Goal: Transaction & Acquisition: Obtain resource

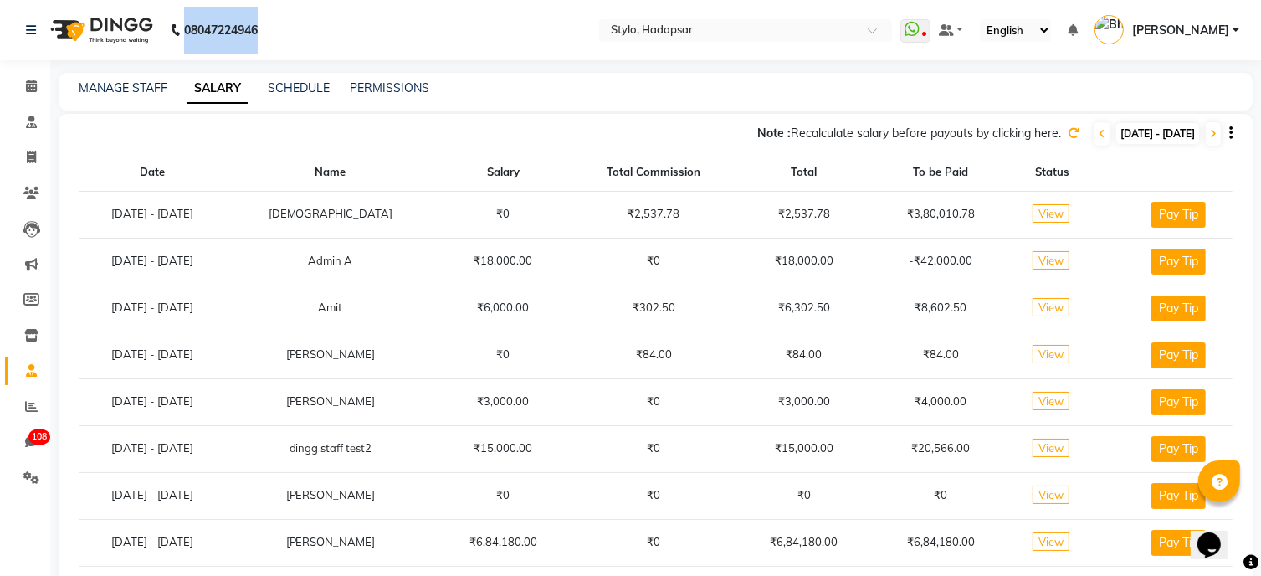
click at [1230, 133] on icon "button" at bounding box center [1231, 133] width 3 height 1
click at [1155, 112] on link "Export as CSV" at bounding box center [1127, 111] width 92 height 13
select select "hi"
click at [994, 19] on select "English ENGLISH Español العربية मराठी हिंदी ગુજરાતી தமிழ் 中文" at bounding box center [1015, 30] width 71 height 23
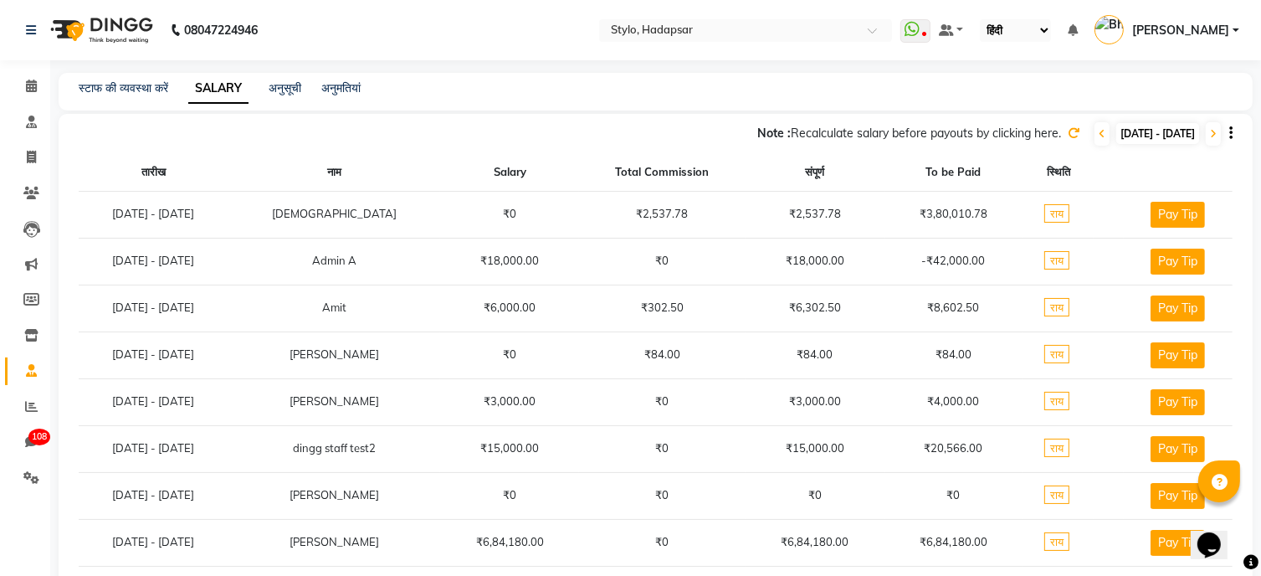
click at [1230, 133] on icon "button" at bounding box center [1231, 133] width 3 height 1
click at [1158, 116] on link "Export as CSV" at bounding box center [1127, 111] width 92 height 13
